Goal: Task Accomplishment & Management: Manage account settings

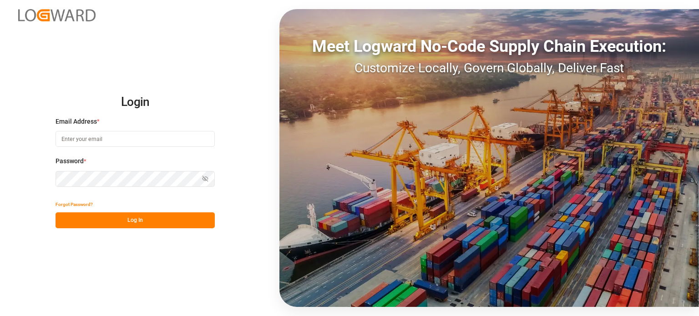
click at [87, 136] on input at bounding box center [135, 139] width 159 height 16
type input "[EMAIL_ADDRESS][DOMAIN_NAME]"
click at [6, 183] on div "Login Email Address * cafreight@ftlninc.com Password * Show password Forgot Pas…" at bounding box center [349, 158] width 699 height 316
click at [109, 223] on button "Log In" at bounding box center [135, 221] width 159 height 16
click at [131, 141] on input at bounding box center [135, 139] width 159 height 16
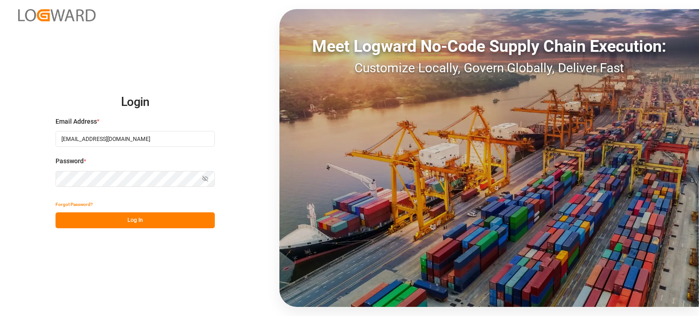
type input "[EMAIL_ADDRESS][DOMAIN_NAME]"
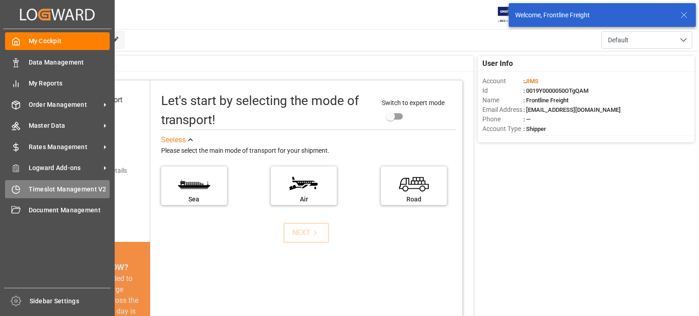
click at [48, 187] on span "Timeslot Management V2" at bounding box center [69, 190] width 81 height 10
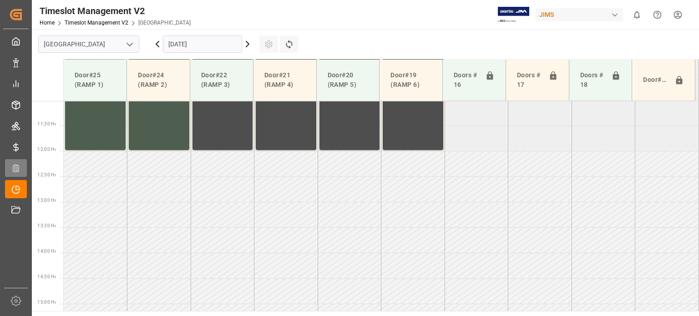
scroll to position [564, 0]
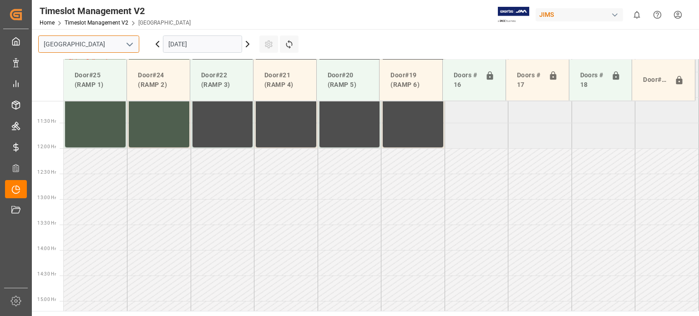
click at [117, 41] on input "[GEOGRAPHIC_DATA]" at bounding box center [88, 43] width 101 height 17
click at [127, 44] on icon "open menu" at bounding box center [129, 44] width 11 height 11
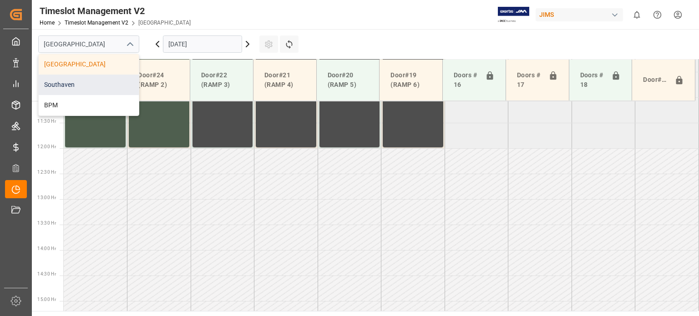
click at [100, 81] on div "Southaven" at bounding box center [89, 85] width 100 height 20
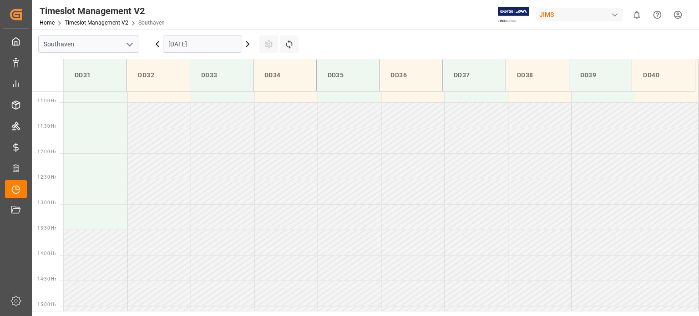
scroll to position [555, 0]
click at [206, 45] on input "[DATE]" at bounding box center [202, 43] width 79 height 17
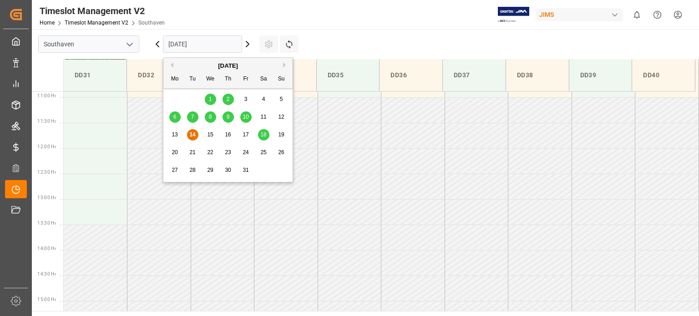
click at [211, 134] on span "15" at bounding box center [210, 135] width 6 height 6
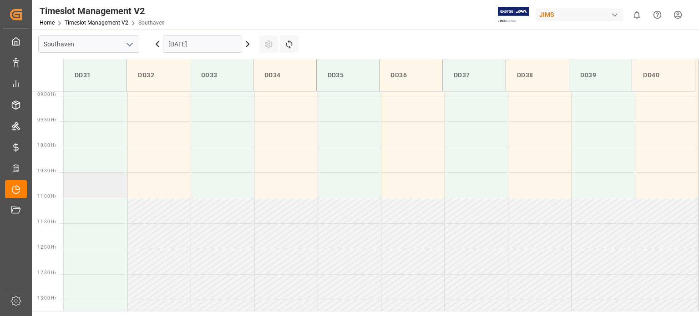
scroll to position [509, 0]
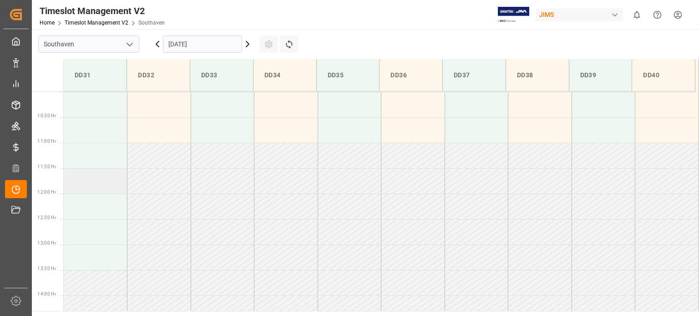
click at [94, 180] on td at bounding box center [96, 180] width 64 height 25
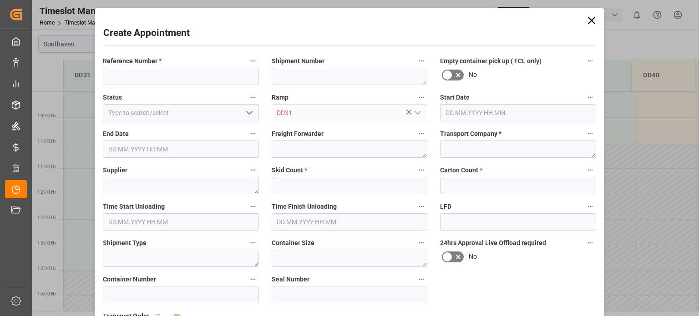
type input "[DATE] 11:30"
type input "[DATE] 12:00"
click at [163, 77] on input at bounding box center [181, 76] width 156 height 17
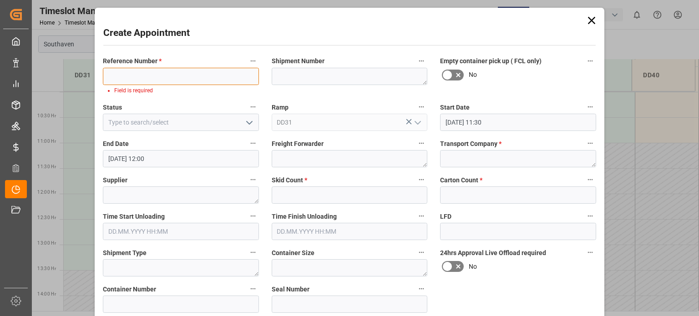
click at [175, 74] on input at bounding box center [181, 76] width 156 height 17
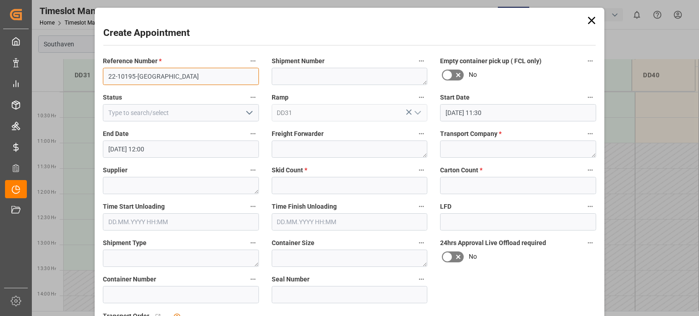
type input "22-10195-[GEOGRAPHIC_DATA]"
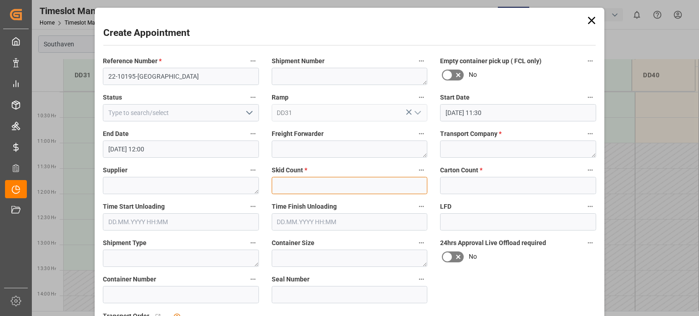
drag, startPoint x: 326, startPoint y: 182, endPoint x: 142, endPoint y: 162, distance: 185.3
click at [326, 182] on input "text" at bounding box center [350, 185] width 156 height 17
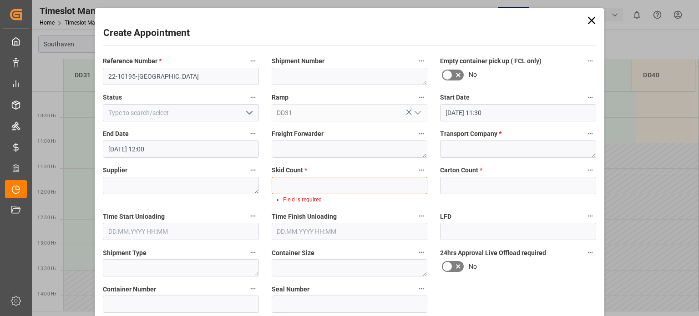
drag, startPoint x: 331, startPoint y: 185, endPoint x: 320, endPoint y: 187, distance: 11.1
click at [331, 185] on input "text" at bounding box center [350, 185] width 156 height 17
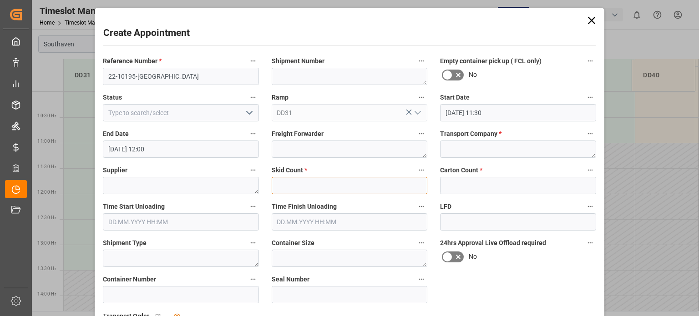
click at [298, 185] on input "text" at bounding box center [350, 185] width 156 height 17
click at [300, 148] on textarea at bounding box center [350, 149] width 156 height 17
type textarea "C"
click at [430, 147] on div "Freight Forwarder C" at bounding box center [349, 143] width 169 height 36
click at [450, 145] on textarea at bounding box center [518, 149] width 156 height 17
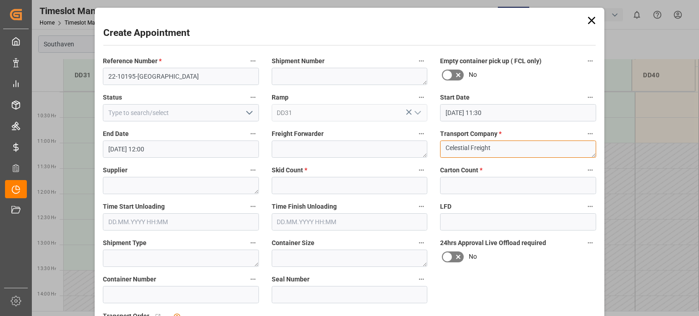
type textarea "Celestial Freight"
click at [328, 196] on div "Skid Count *" at bounding box center [349, 179] width 169 height 36
click at [328, 187] on input "text" at bounding box center [350, 185] width 156 height 17
type input "4"
click at [457, 187] on input "text" at bounding box center [518, 185] width 156 height 17
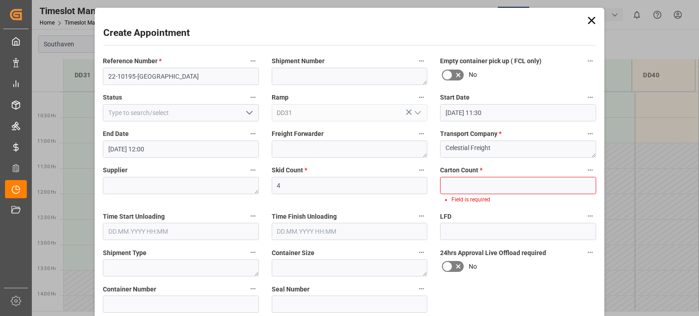
click at [462, 176] on label "Carton Count *" at bounding box center [518, 170] width 156 height 13
click at [584, 176] on button "Carton Count *" at bounding box center [590, 170] width 12 height 12
click at [462, 180] on div at bounding box center [349, 158] width 699 height 316
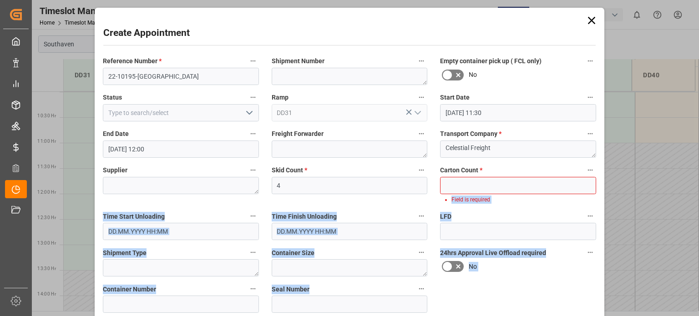
click at [462, 181] on body "Created by potrace 1.15, written by [PERSON_NAME] [DATE]-[DATE] Created by potr…" at bounding box center [349, 158] width 699 height 316
click at [461, 184] on input "text" at bounding box center [518, 185] width 156 height 17
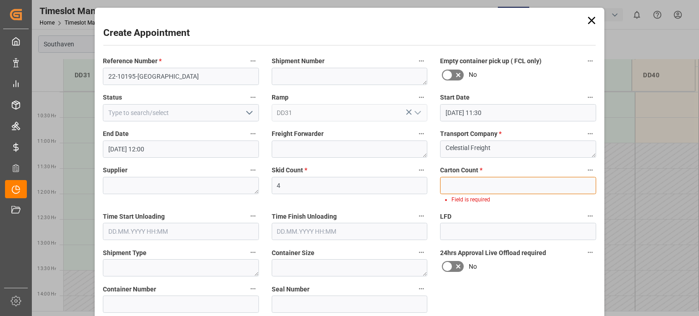
click at [461, 184] on input "text" at bounding box center [518, 185] width 156 height 17
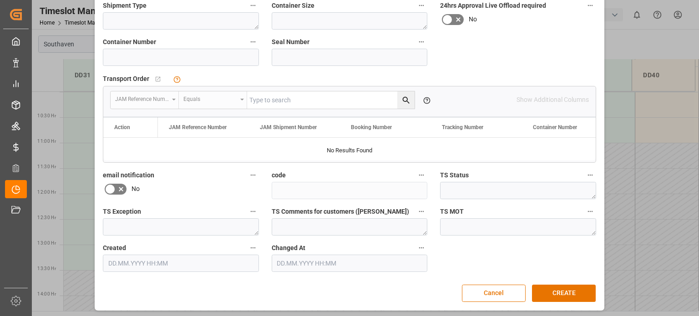
scroll to position [239, 0]
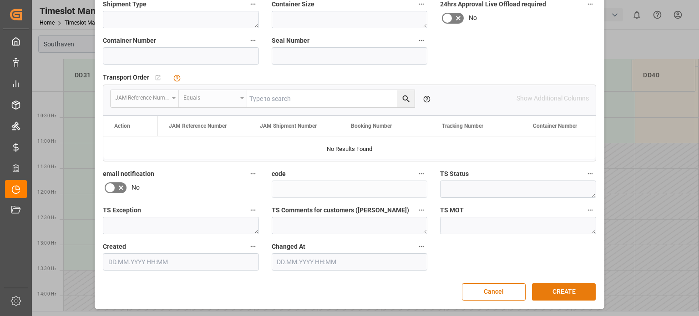
type input "4"
click at [571, 292] on button "CREATE" at bounding box center [564, 291] width 64 height 17
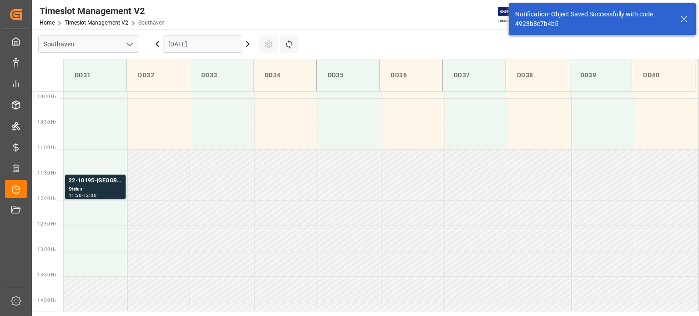
scroll to position [504, 0]
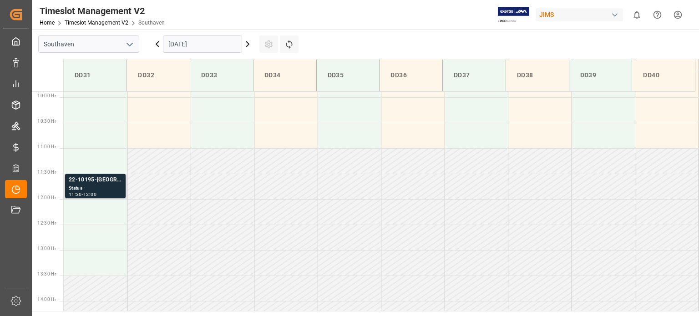
click at [93, 182] on div "22-10195-[GEOGRAPHIC_DATA]" at bounding box center [95, 180] width 53 height 9
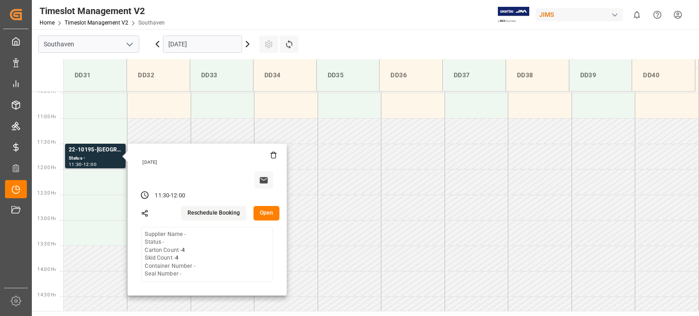
scroll to position [549, 0]
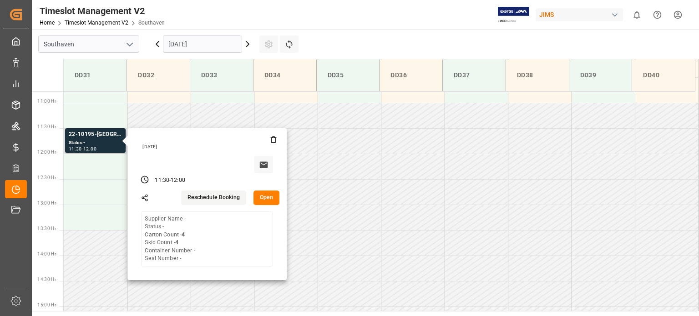
click at [222, 204] on button "Reschedule Booking" at bounding box center [213, 198] width 65 height 15
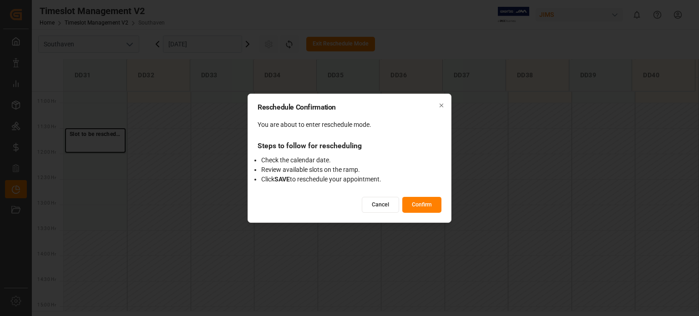
click at [390, 204] on button "Cancel" at bounding box center [380, 205] width 37 height 16
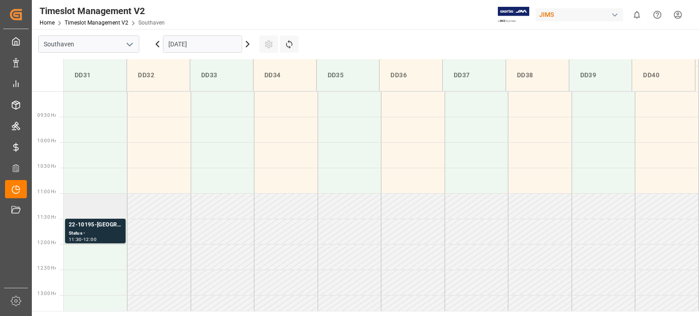
scroll to position [458, 0]
click at [106, 230] on div "Status -" at bounding box center [95, 234] width 53 height 8
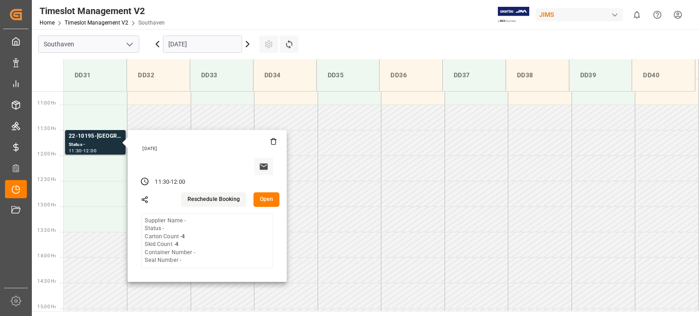
scroll to position [549, 0]
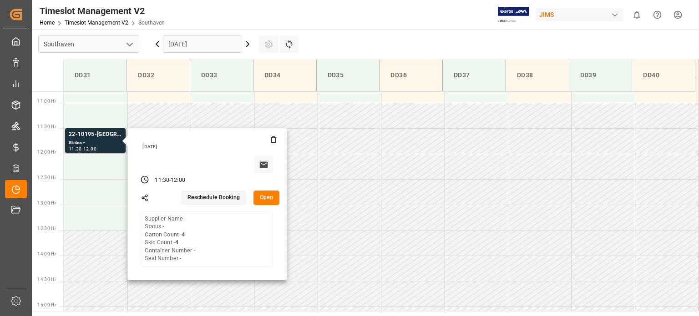
click at [273, 140] on icon at bounding box center [273, 139] width 7 height 7
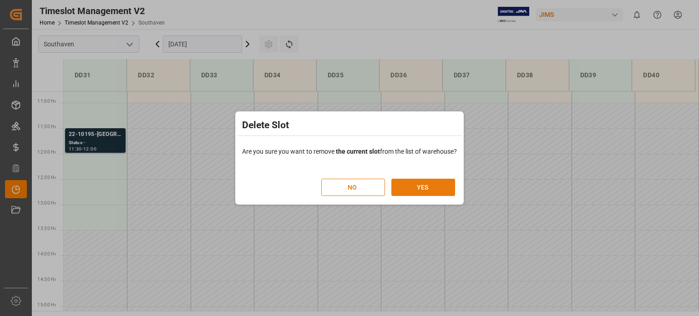
click at [434, 190] on button "YES" at bounding box center [423, 187] width 64 height 17
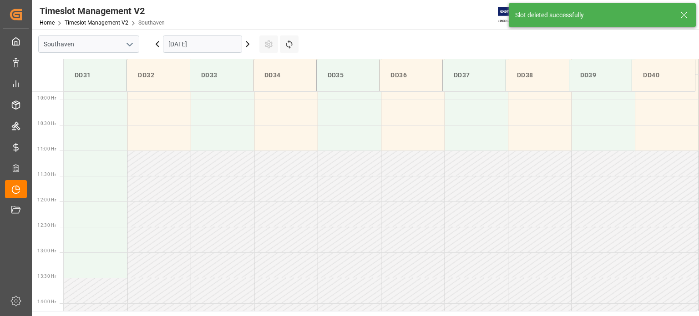
scroll to position [504, 0]
click at [211, 46] on input "[DATE]" at bounding box center [202, 43] width 79 height 17
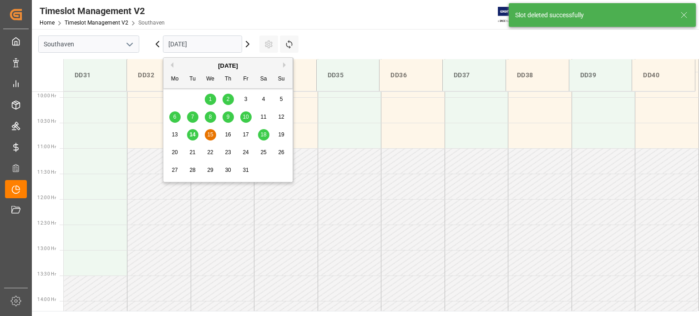
click at [209, 133] on span "15" at bounding box center [210, 135] width 6 height 6
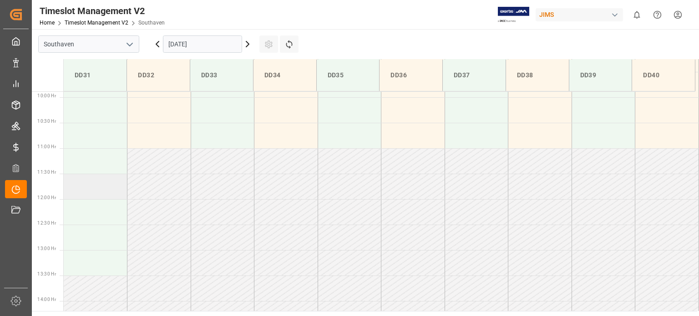
click at [96, 181] on td at bounding box center [96, 186] width 64 height 25
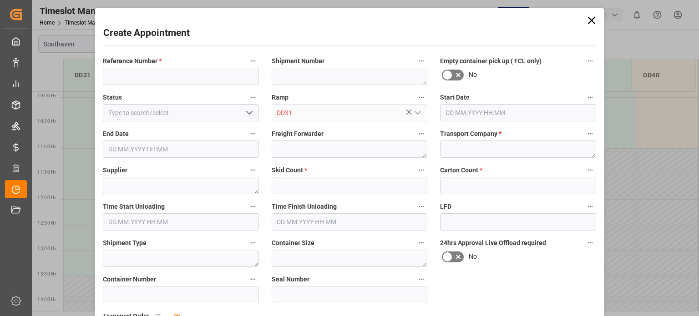
type input "[DATE] 11:30"
type input "[DATE] 12:00"
click at [204, 81] on input at bounding box center [181, 76] width 156 height 17
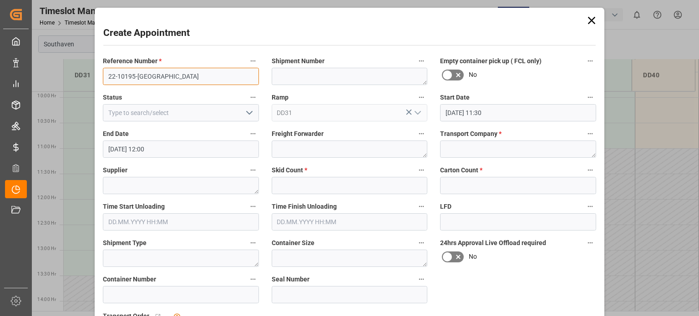
type input "22-10195-[GEOGRAPHIC_DATA]"
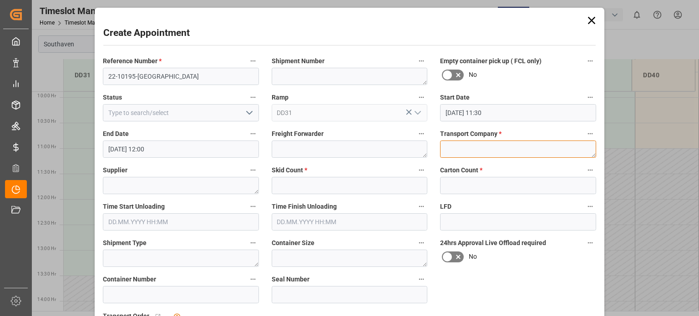
click at [486, 154] on textarea at bounding box center [518, 149] width 156 height 17
type textarea "Tforce Freight"
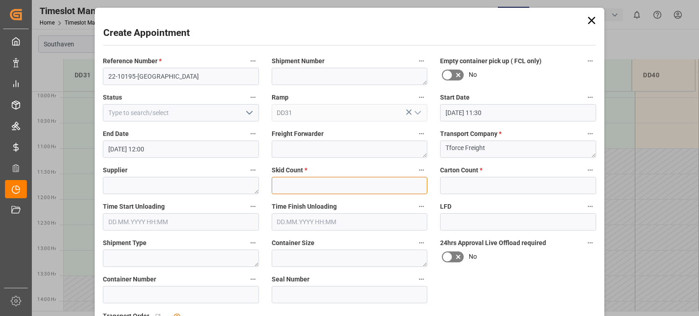
click at [299, 181] on input "text" at bounding box center [350, 185] width 156 height 17
type input "4"
click at [467, 186] on input "text" at bounding box center [518, 185] width 156 height 17
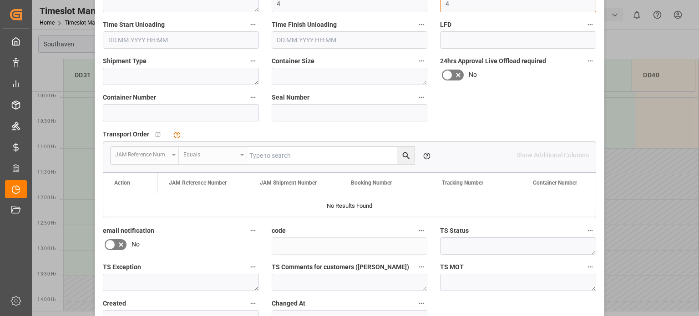
scroll to position [239, 0]
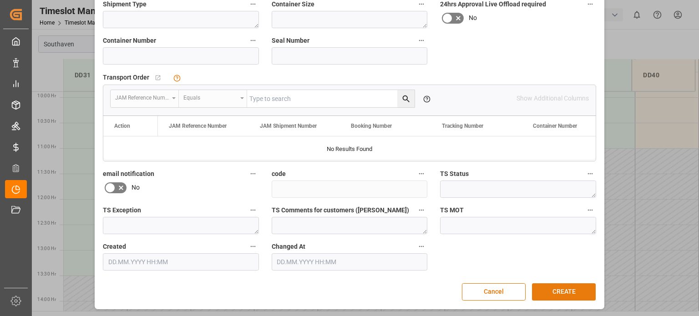
type input "4"
click at [593, 290] on button "CREATE" at bounding box center [564, 291] width 64 height 17
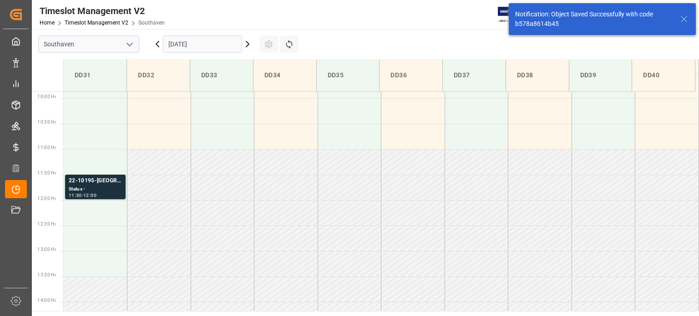
scroll to position [504, 0]
